Goal: Task Accomplishment & Management: Manage account settings

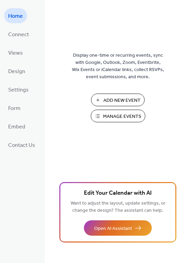
click at [112, 114] on span "Manage Events" at bounding box center [122, 116] width 38 height 7
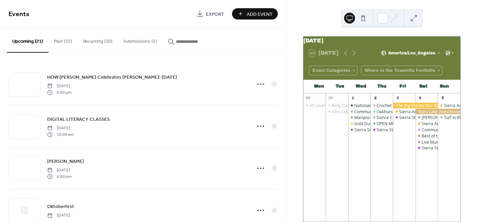
click at [143, 42] on button "Submissions (1)" at bounding box center [140, 40] width 44 height 24
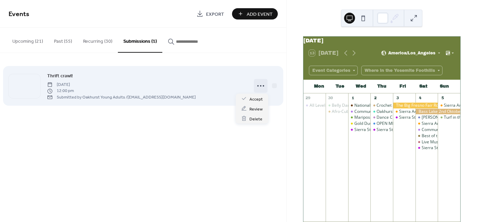
click at [259, 85] on icon at bounding box center [260, 85] width 11 height 11
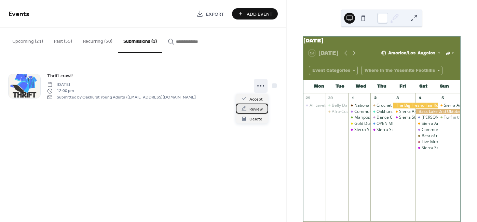
click at [255, 107] on span "Review" at bounding box center [255, 108] width 13 height 7
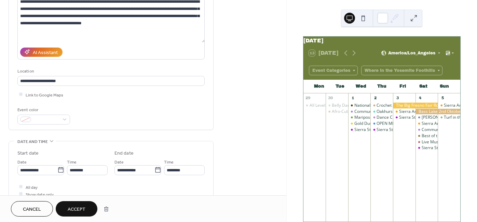
scroll to position [129, 0]
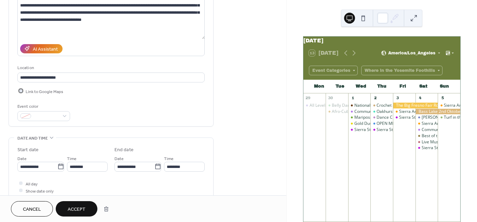
click at [21, 87] on div at bounding box center [20, 90] width 7 height 7
click at [64, 111] on div at bounding box center [43, 116] width 53 height 10
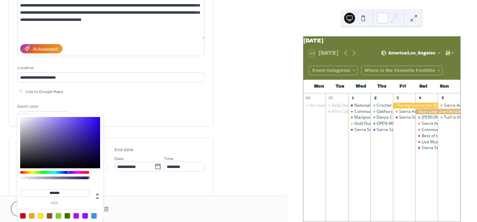
type input "*******"
click at [66, 128] on div at bounding box center [60, 142] width 80 height 51
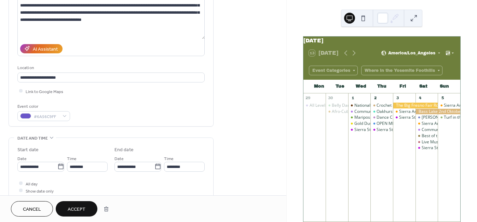
click at [98, 105] on div "Event color #6A56C9FF" at bounding box center [110, 112] width 187 height 18
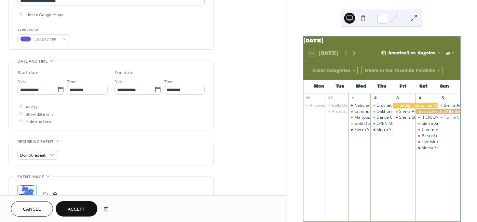
scroll to position [207, 0]
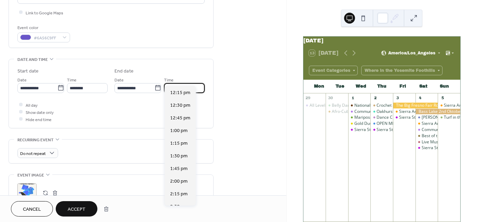
click at [173, 83] on input "********" at bounding box center [184, 88] width 41 height 10
click at [84, 83] on input "********" at bounding box center [87, 88] width 41 height 10
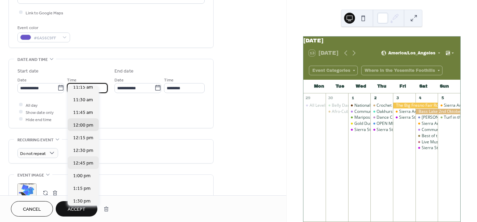
scroll to position [571, 0]
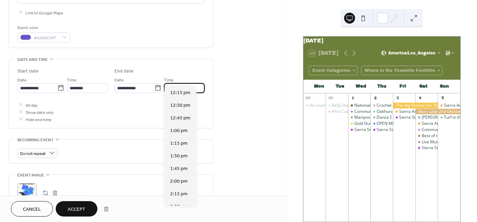
click at [180, 83] on input "********" at bounding box center [184, 88] width 41 height 10
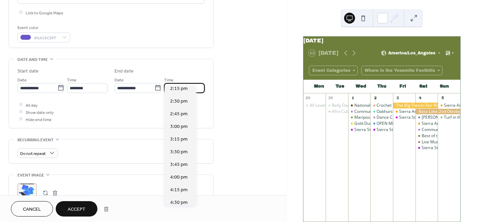
scroll to position [106, 0]
click at [177, 178] on span "4:00 pm" at bounding box center [178, 176] width 17 height 7
type input "*******"
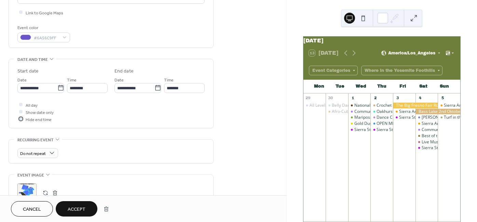
click at [21, 117] on div at bounding box center [20, 118] width 3 height 3
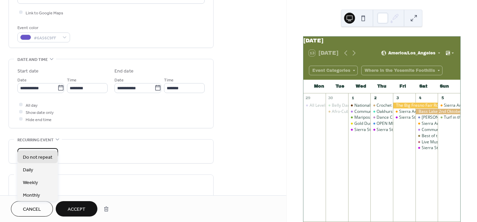
click at [44, 149] on span "Do not repeat" at bounding box center [33, 153] width 26 height 8
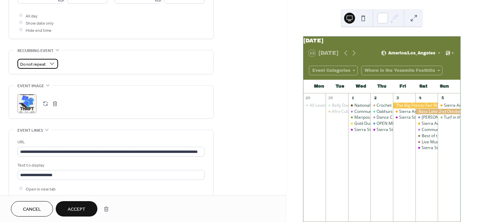
scroll to position [0, 0]
click at [81, 209] on span "Accept" at bounding box center [77, 209] width 18 height 7
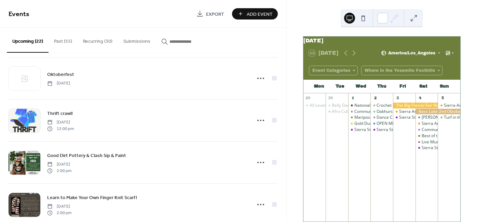
scroll to position [133, 0]
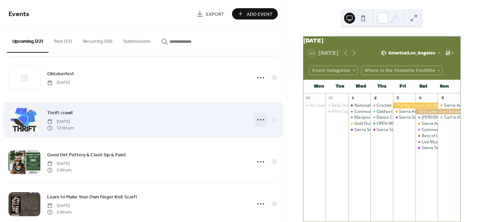
click at [260, 118] on icon at bounding box center [260, 119] width 11 height 11
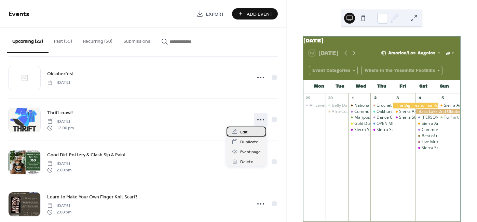
click at [254, 131] on div "Edit" at bounding box center [247, 131] width 40 height 10
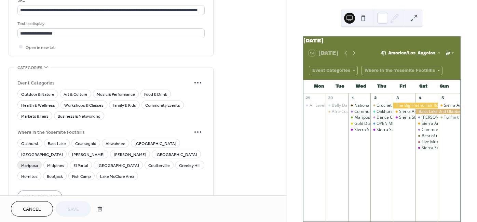
scroll to position [434, 0]
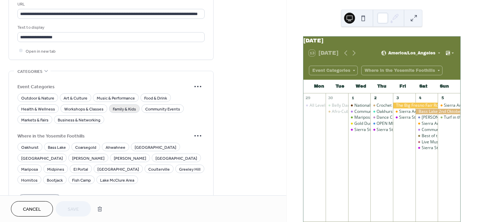
click at [122, 105] on span "Family & Kids" at bounding box center [124, 108] width 23 height 7
click at [164, 105] on span "Community Events" at bounding box center [162, 108] width 35 height 7
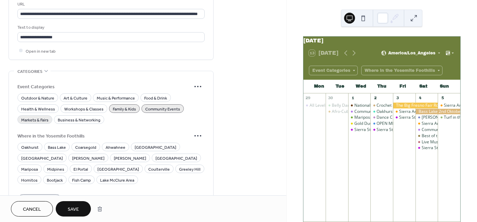
click at [38, 116] on span "Markets & Fairs" at bounding box center [34, 119] width 27 height 7
click at [29, 144] on span "Oakhurst" at bounding box center [29, 147] width 17 height 7
click at [82, 201] on button "Save" at bounding box center [73, 208] width 35 height 15
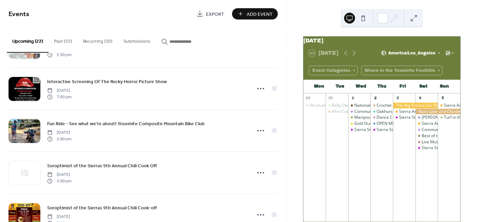
scroll to position [460, 0]
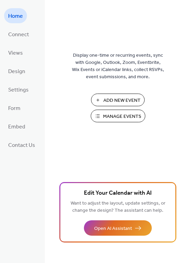
click at [108, 117] on span "Manage Events" at bounding box center [122, 116] width 38 height 7
click at [125, 121] on button "Manage Events" at bounding box center [118, 116] width 55 height 13
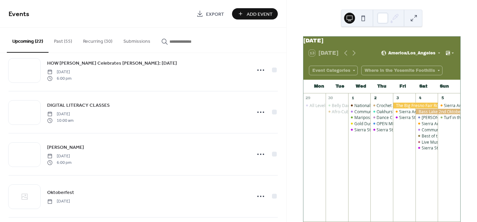
scroll to position [16, 0]
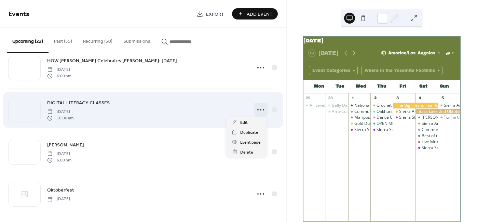
click at [257, 106] on icon at bounding box center [260, 109] width 11 height 11
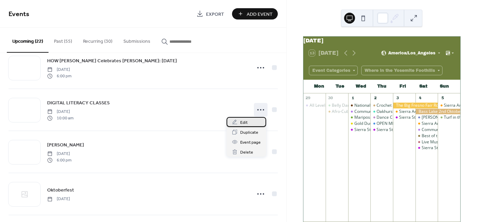
click at [255, 123] on div "Edit" at bounding box center [247, 122] width 40 height 10
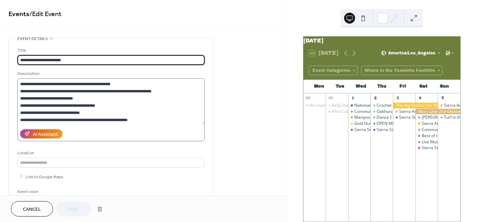
scroll to position [64, 0]
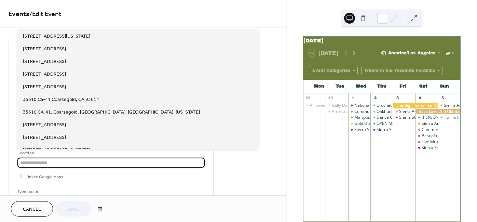
click at [80, 164] on input "text" at bounding box center [110, 163] width 187 height 10
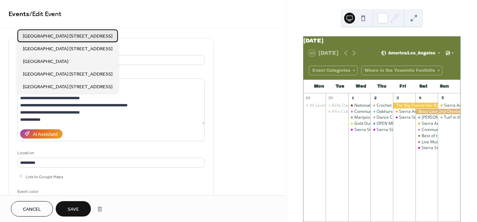
click at [96, 34] on span "[GEOGRAPHIC_DATA] [STREET_ADDRESS]" at bounding box center [68, 36] width 90 height 7
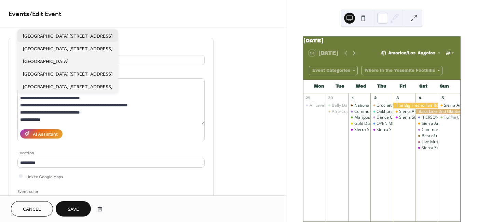
type input "**********"
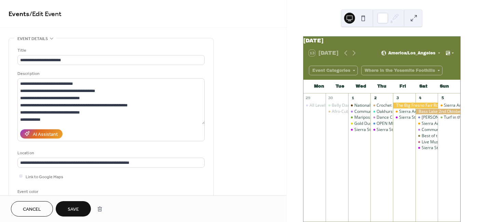
click at [74, 206] on span "Save" at bounding box center [73, 209] width 11 height 7
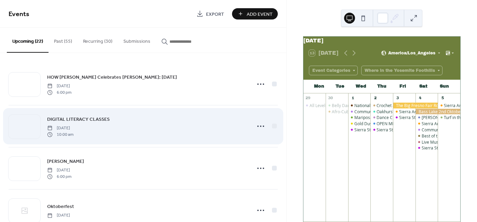
click at [76, 116] on span "DIGITAL LITERACY CLASSES" at bounding box center [78, 119] width 63 height 7
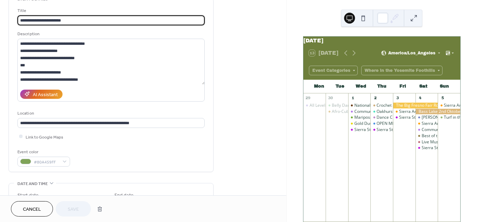
scroll to position [45, 0]
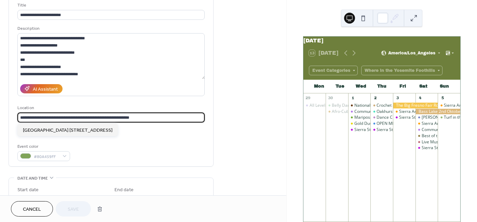
click at [148, 117] on input "**********" at bounding box center [110, 117] width 187 height 10
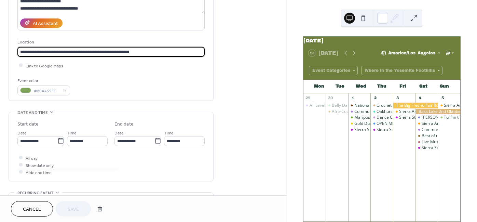
scroll to position [0, 0]
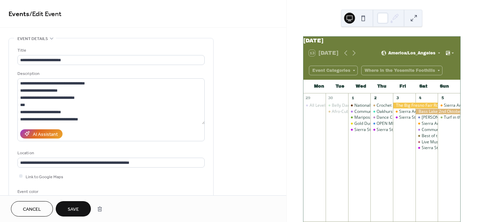
click at [35, 206] on span "Cancel" at bounding box center [32, 209] width 18 height 7
